Goal: Transaction & Acquisition: Purchase product/service

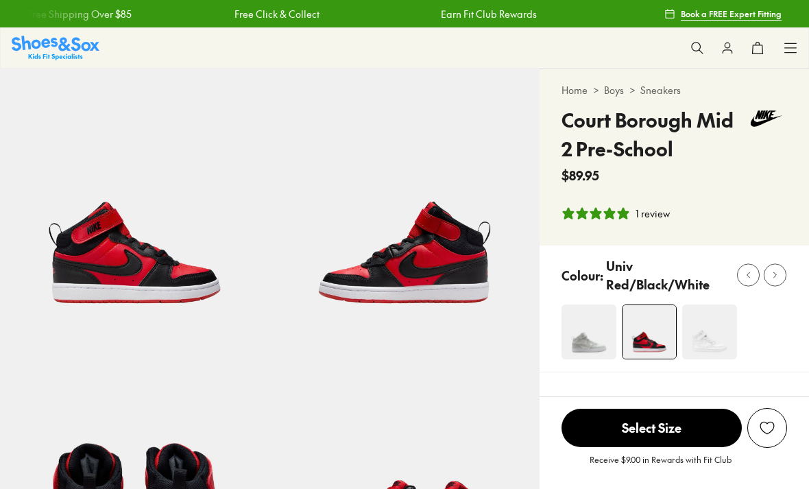
select select "*"
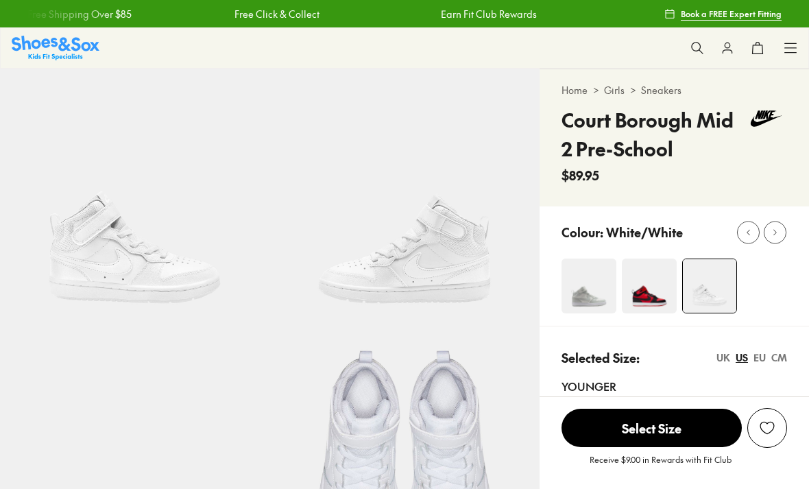
select select "*"
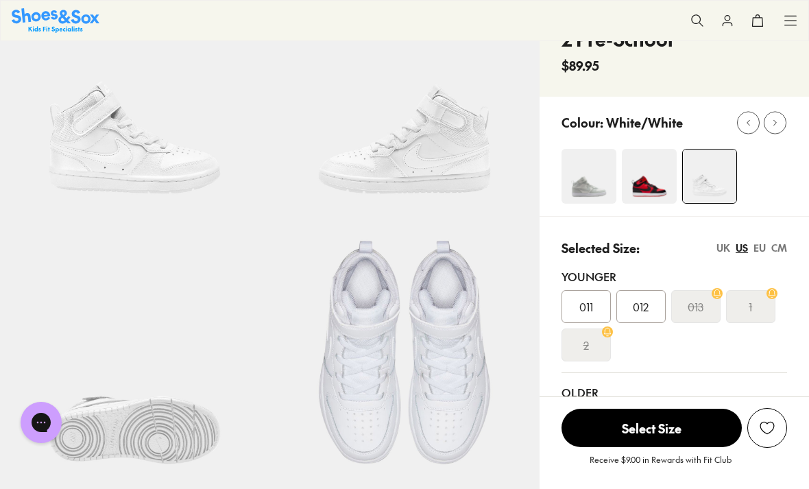
click at [652, 186] on img at bounding box center [649, 176] width 55 height 55
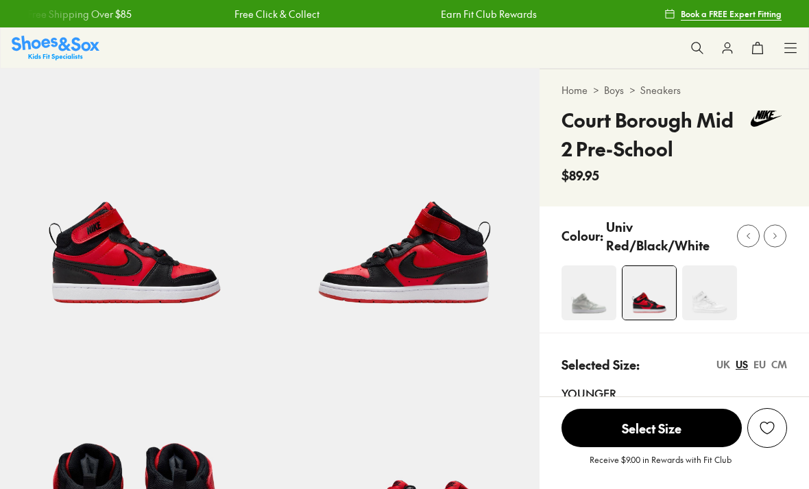
select select "*"
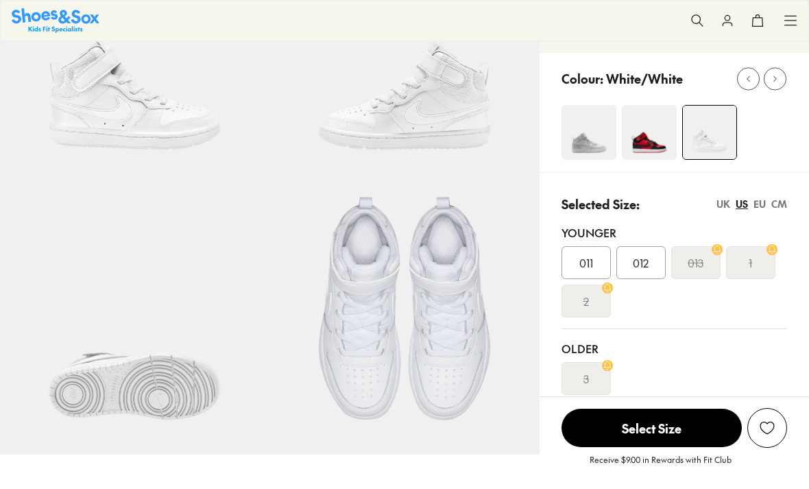
select select "*"
